Goal: Find specific page/section: Find specific page/section

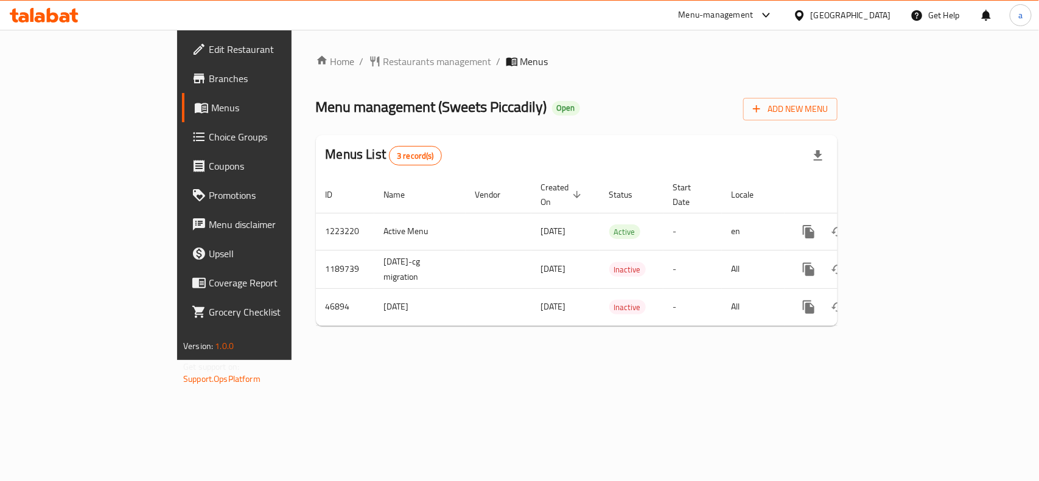
click at [866, 13] on div "Kuwait" at bounding box center [851, 15] width 80 height 13
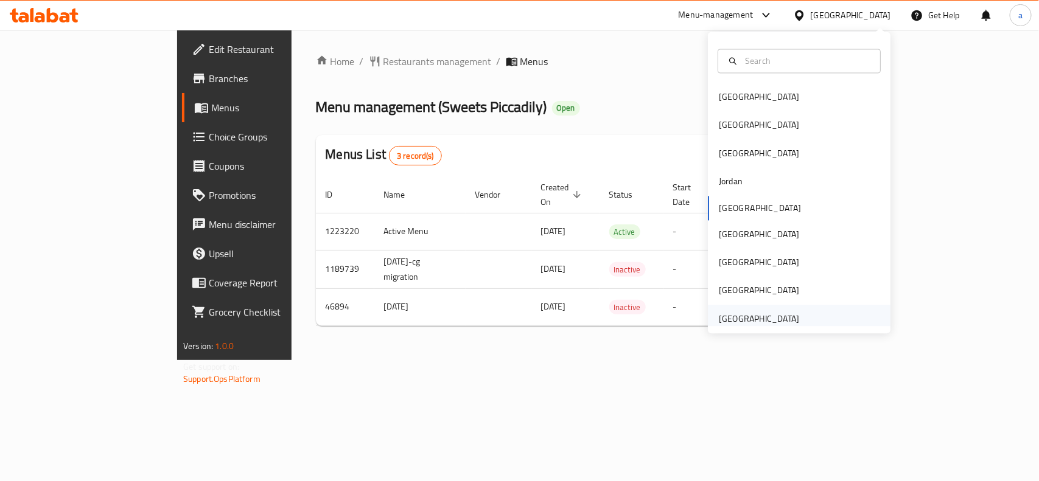
click at [758, 307] on div "[GEOGRAPHIC_DATA]" at bounding box center [759, 319] width 100 height 28
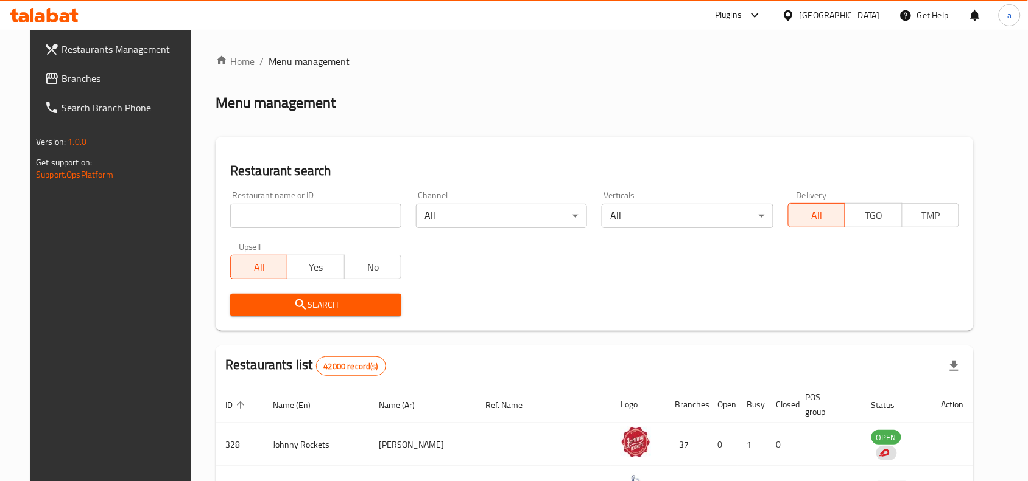
drag, startPoint x: 74, startPoint y: 76, endPoint x: 55, endPoint y: 76, distance: 19.5
click at [73, 76] on span "Branches" at bounding box center [126, 78] width 130 height 15
